Goal: Check status: Verify the current state of an ongoing process or item

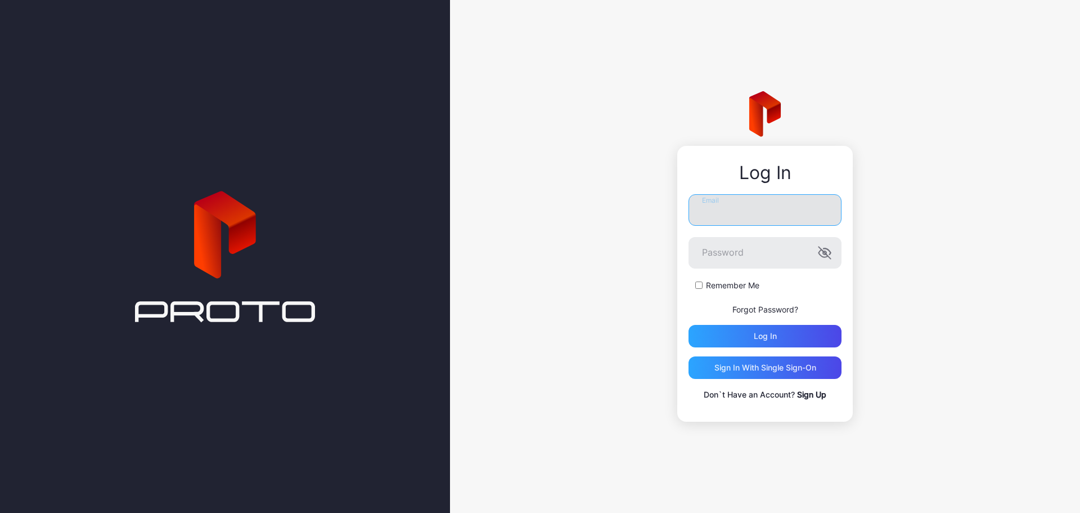
click at [784, 216] on input "Email" at bounding box center [765, 210] width 153 height 32
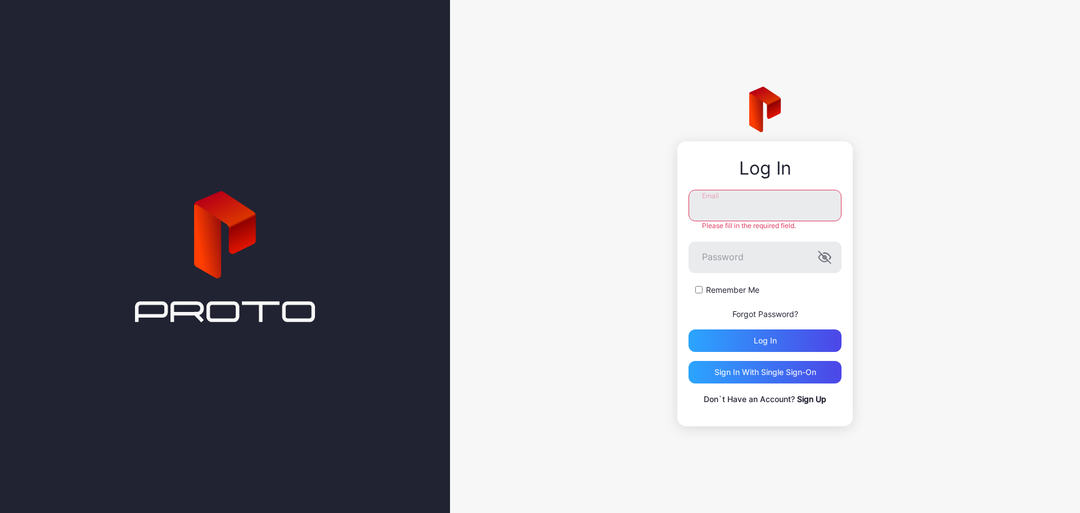
paste input "**********"
type input "**********"
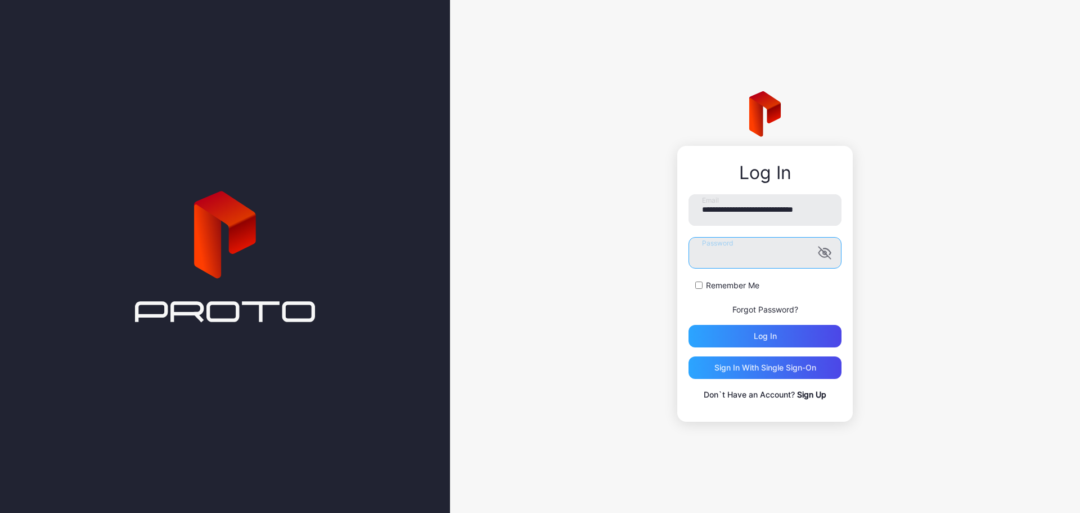
scroll to position [0, 0]
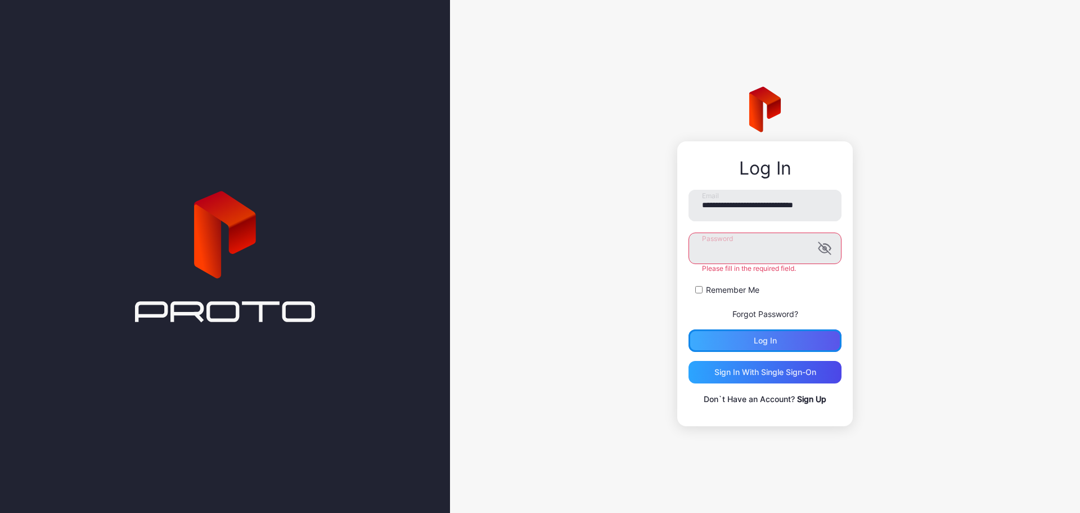
click at [755, 336] on div "Log in" at bounding box center [765, 340] width 23 height 9
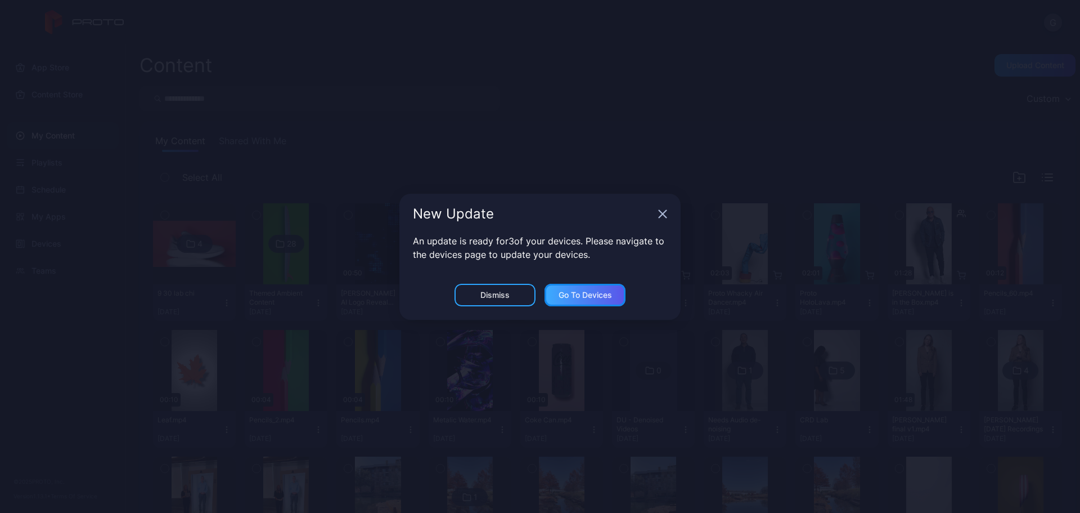
click at [584, 303] on div "Go to devices" at bounding box center [585, 295] width 81 height 23
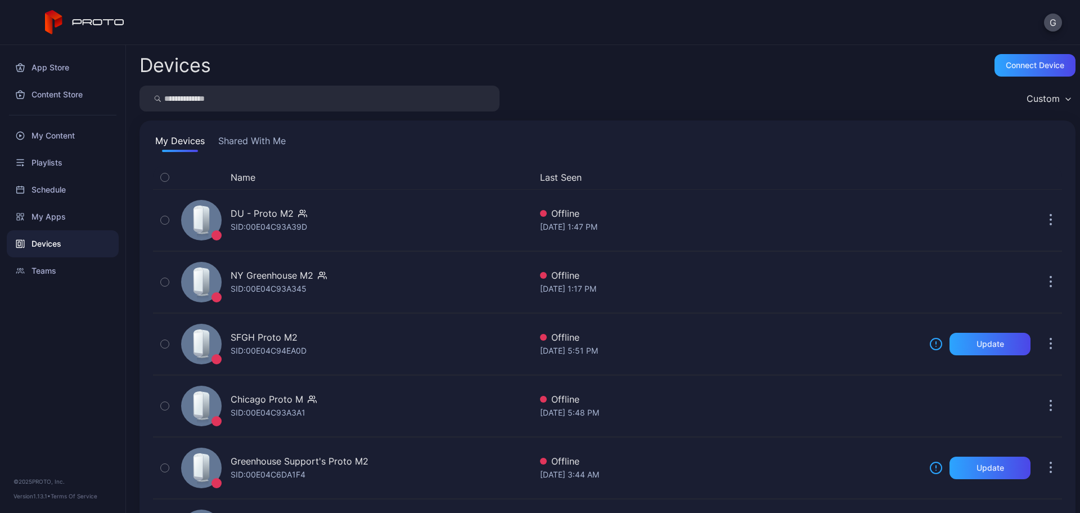
click at [226, 94] on input "search" at bounding box center [320, 99] width 360 height 26
type input "**"
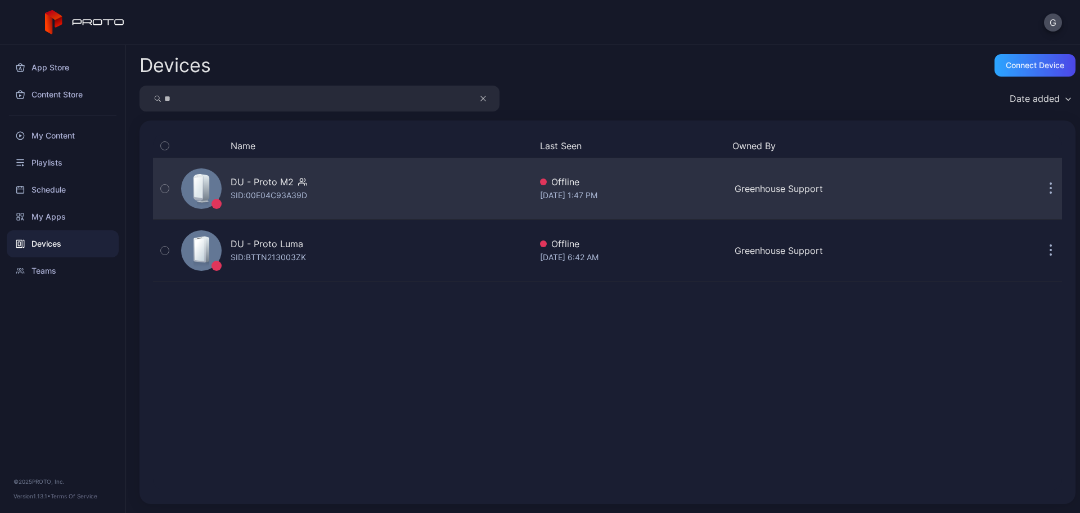
click at [261, 183] on div "DU - Proto M2" at bounding box center [262, 182] width 63 height 14
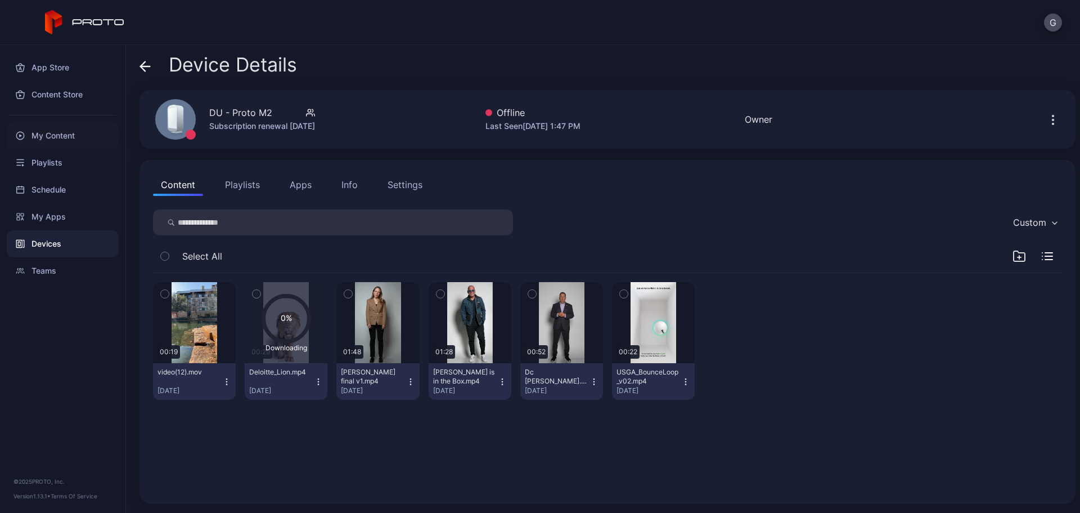
click at [78, 139] on div "My Content" at bounding box center [63, 135] width 112 height 27
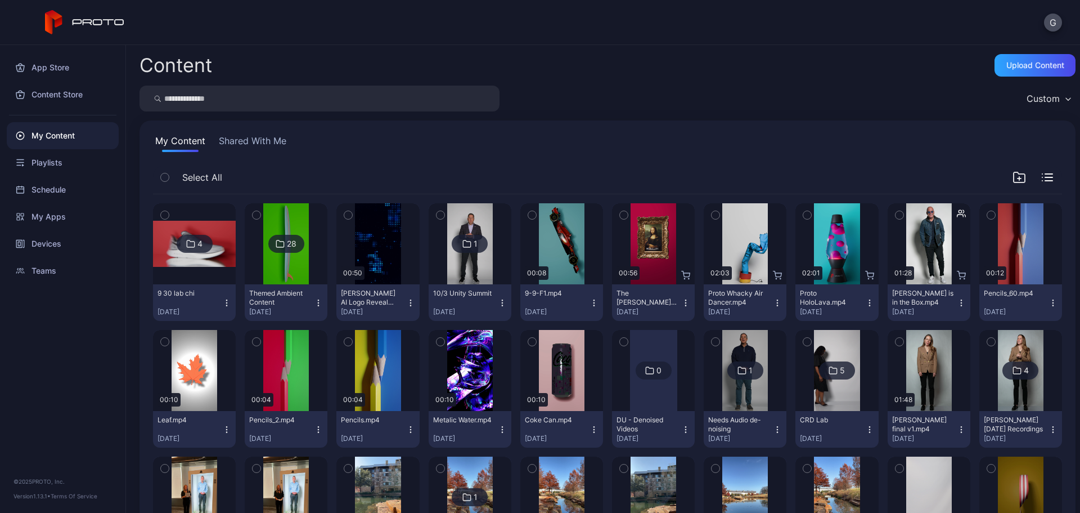
click at [439, 214] on icon "button" at bounding box center [441, 215] width 8 height 12
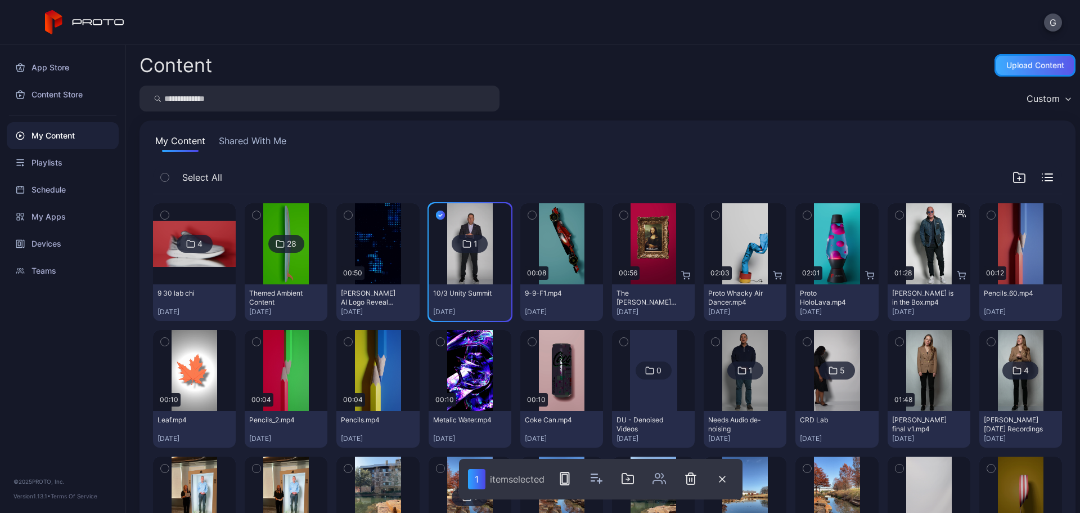
click at [1028, 72] on div "Upload Content" at bounding box center [1035, 65] width 81 height 23
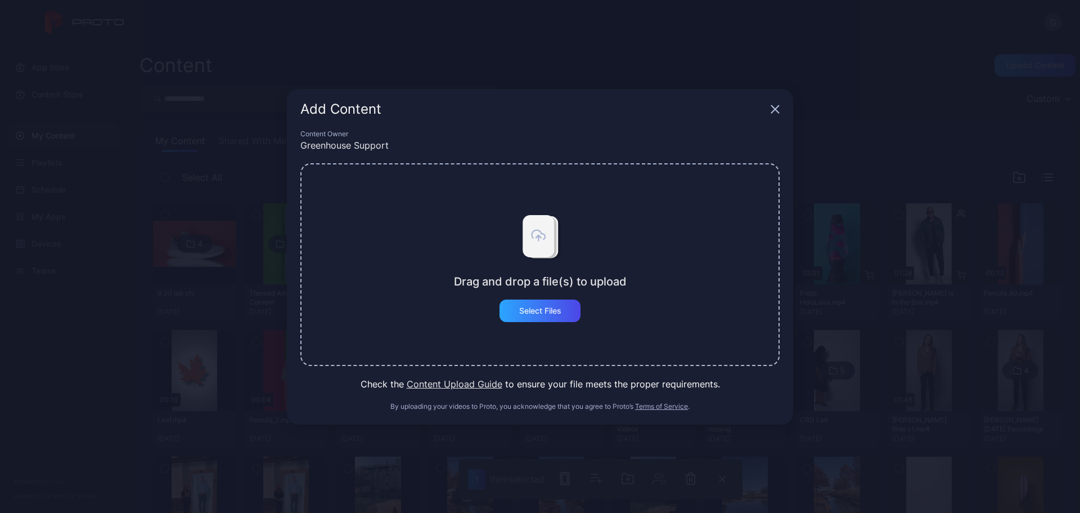
click at [765, 105] on div "Add Content" at bounding box center [534, 109] width 466 height 14
click at [774, 107] on icon "button" at bounding box center [775, 109] width 9 height 9
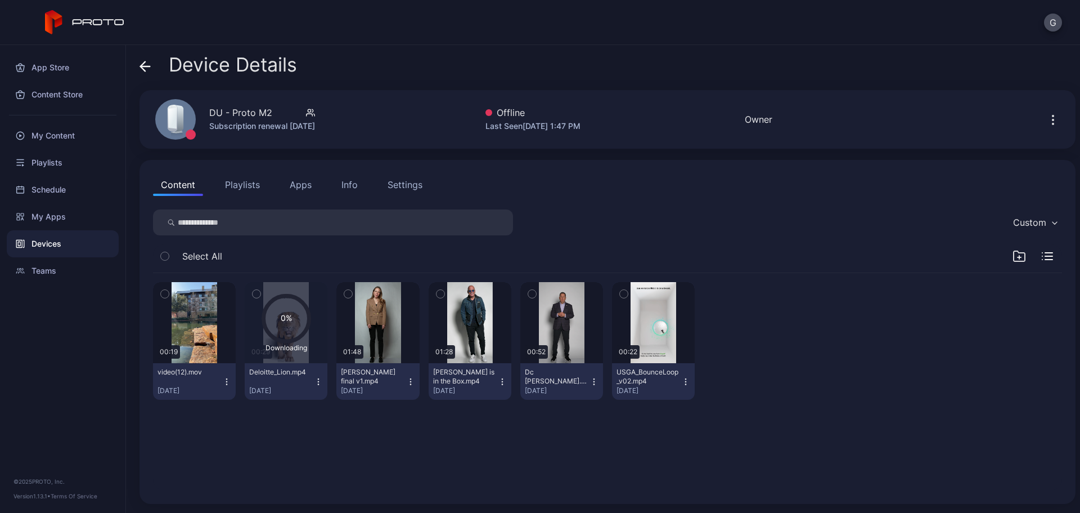
click at [144, 64] on icon at bounding box center [145, 66] width 11 height 11
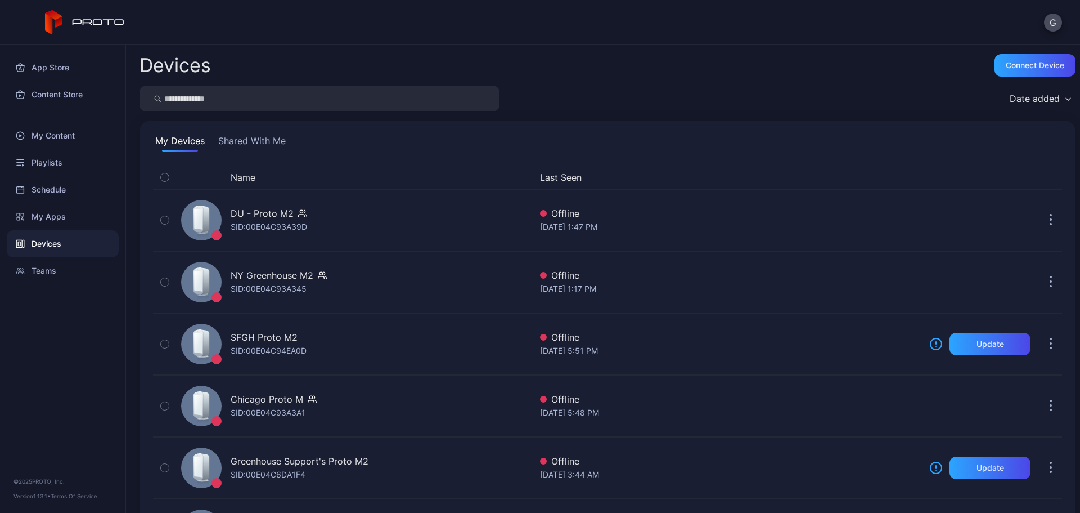
click at [268, 100] on input "search" at bounding box center [320, 99] width 360 height 26
type input "**"
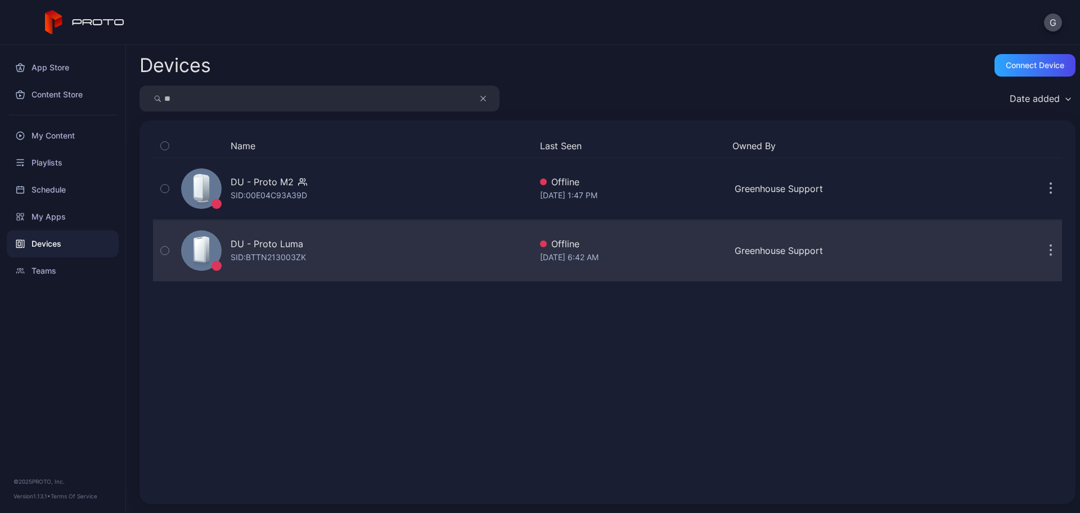
click at [244, 239] on div "DU - Proto Luma" at bounding box center [267, 244] width 73 height 14
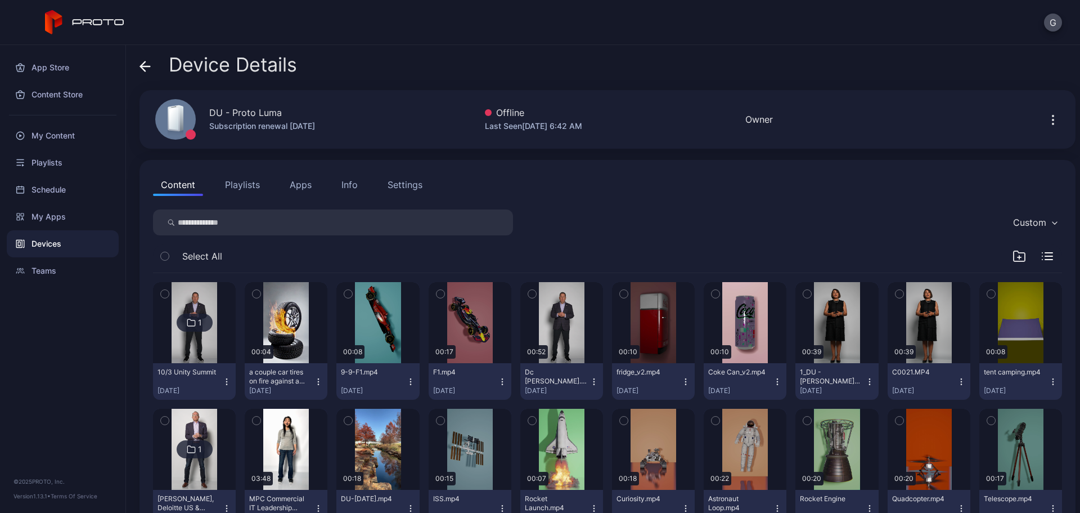
click at [195, 321] on icon at bounding box center [190, 322] width 7 height 7
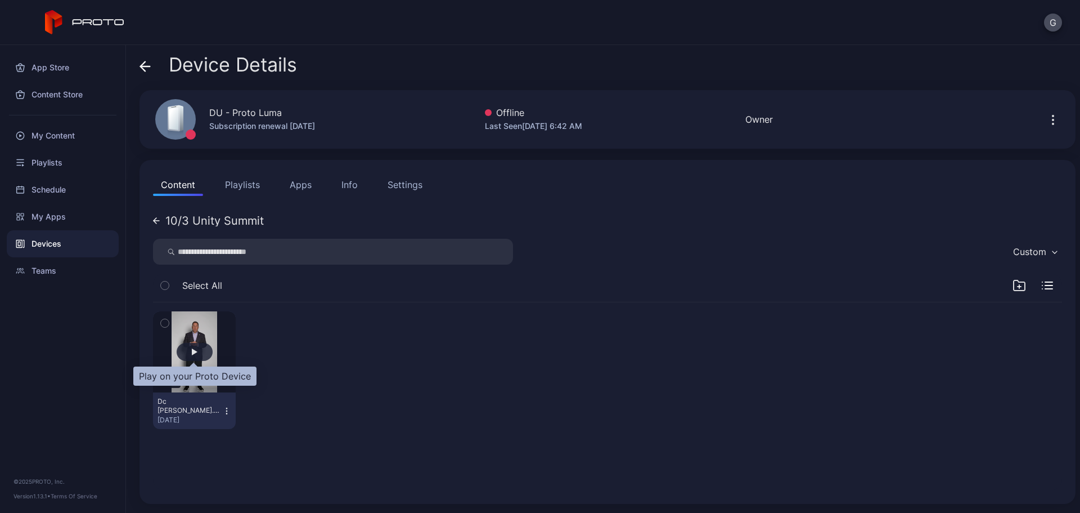
click at [192, 354] on div "button" at bounding box center [195, 351] width 6 height 7
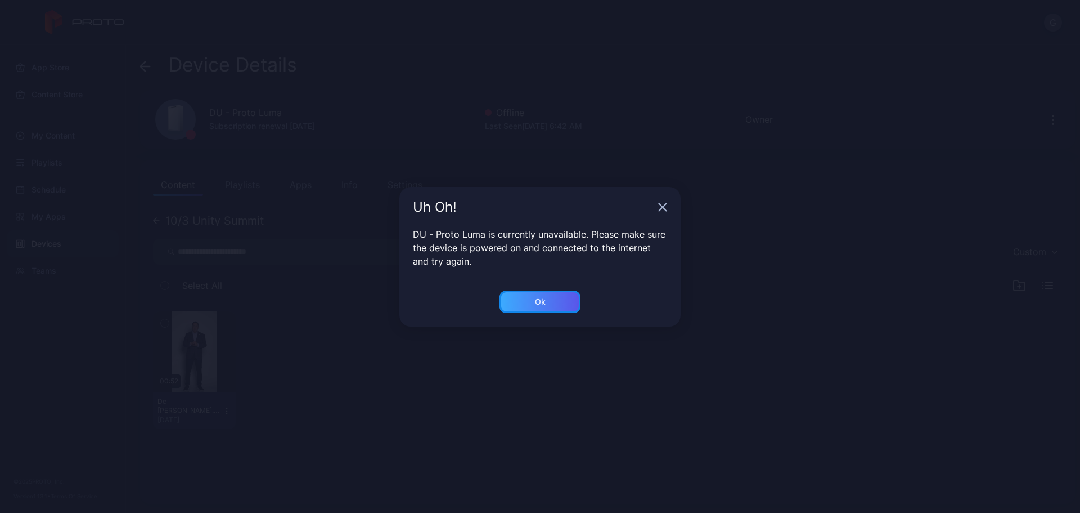
click at [520, 310] on div "Ok" at bounding box center [540, 301] width 81 height 23
